Goal: Task Accomplishment & Management: Use online tool/utility

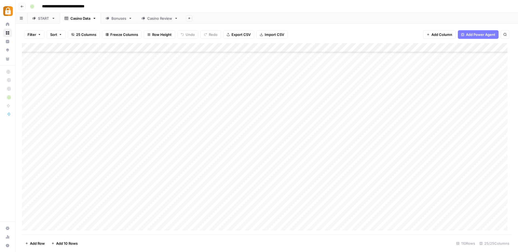
scroll to position [840, 0]
click at [41, 18] on div "START" at bounding box center [43, 18] width 11 height 5
click at [248, 6] on div "**********" at bounding box center [270, 6] width 485 height 9
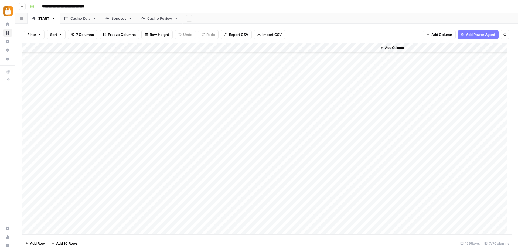
scroll to position [1098, 0]
click at [29, 197] on div "Add Column" at bounding box center [267, 138] width 490 height 191
click at [208, 197] on div "Add Column" at bounding box center [267, 138] width 490 height 191
click at [85, 21] on link "Casino Data" at bounding box center [80, 18] width 41 height 11
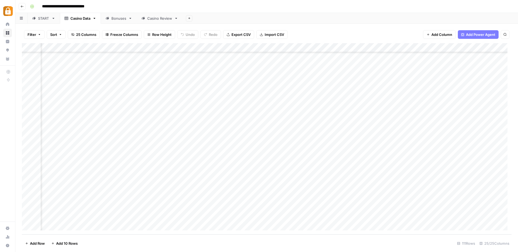
click at [154, 17] on div "Casino Review" at bounding box center [159, 18] width 25 height 5
click at [86, 19] on div "Casino Data" at bounding box center [80, 18] width 20 height 5
click at [67, 218] on div "Add Column" at bounding box center [267, 138] width 490 height 191
click at [161, 17] on div "Casino Review" at bounding box center [159, 18] width 25 height 5
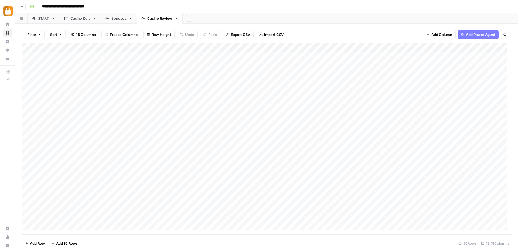
scroll to position [712, 0]
click at [46, 225] on div "Add Column" at bounding box center [267, 138] width 490 height 191
click at [133, 217] on div "Add Column" at bounding box center [267, 138] width 490 height 191
click at [83, 208] on div "Add Column" at bounding box center [267, 138] width 490 height 191
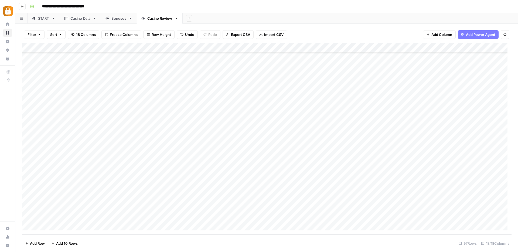
drag, startPoint x: 89, startPoint y: 212, endPoint x: 90, endPoint y: 216, distance: 3.9
click at [90, 216] on div "Add Column" at bounding box center [267, 138] width 490 height 191
click at [184, 217] on div "Add Column" at bounding box center [267, 138] width 490 height 191
click at [404, 215] on div "Add Column" at bounding box center [267, 138] width 490 height 191
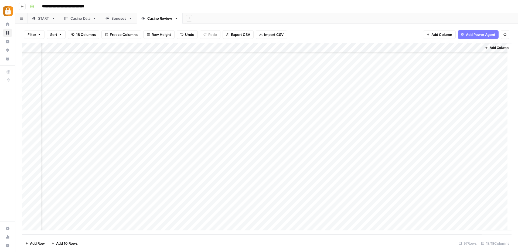
click at [82, 22] on link "Casino Data" at bounding box center [80, 18] width 41 height 11
click at [324, 216] on div "Add Column" at bounding box center [267, 138] width 490 height 191
click at [324, 216] on textarea "**********" at bounding box center [354, 220] width 134 height 13
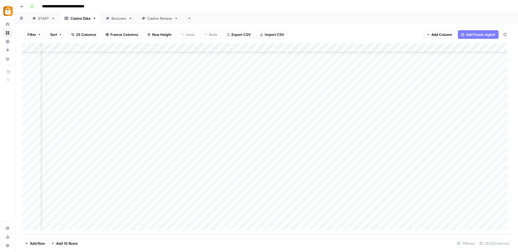
click at [336, 160] on div "Add Column" at bounding box center [267, 138] width 490 height 191
click at [265, 217] on div "Add Column" at bounding box center [267, 138] width 490 height 191
click at [368, 24] on div "Filter Sort 25 Columns Freeze Columns Row Height Undo Redo Export CSV Import CS…" at bounding box center [266, 138] width 503 height 228
